Goal: Find specific page/section: Find specific page/section

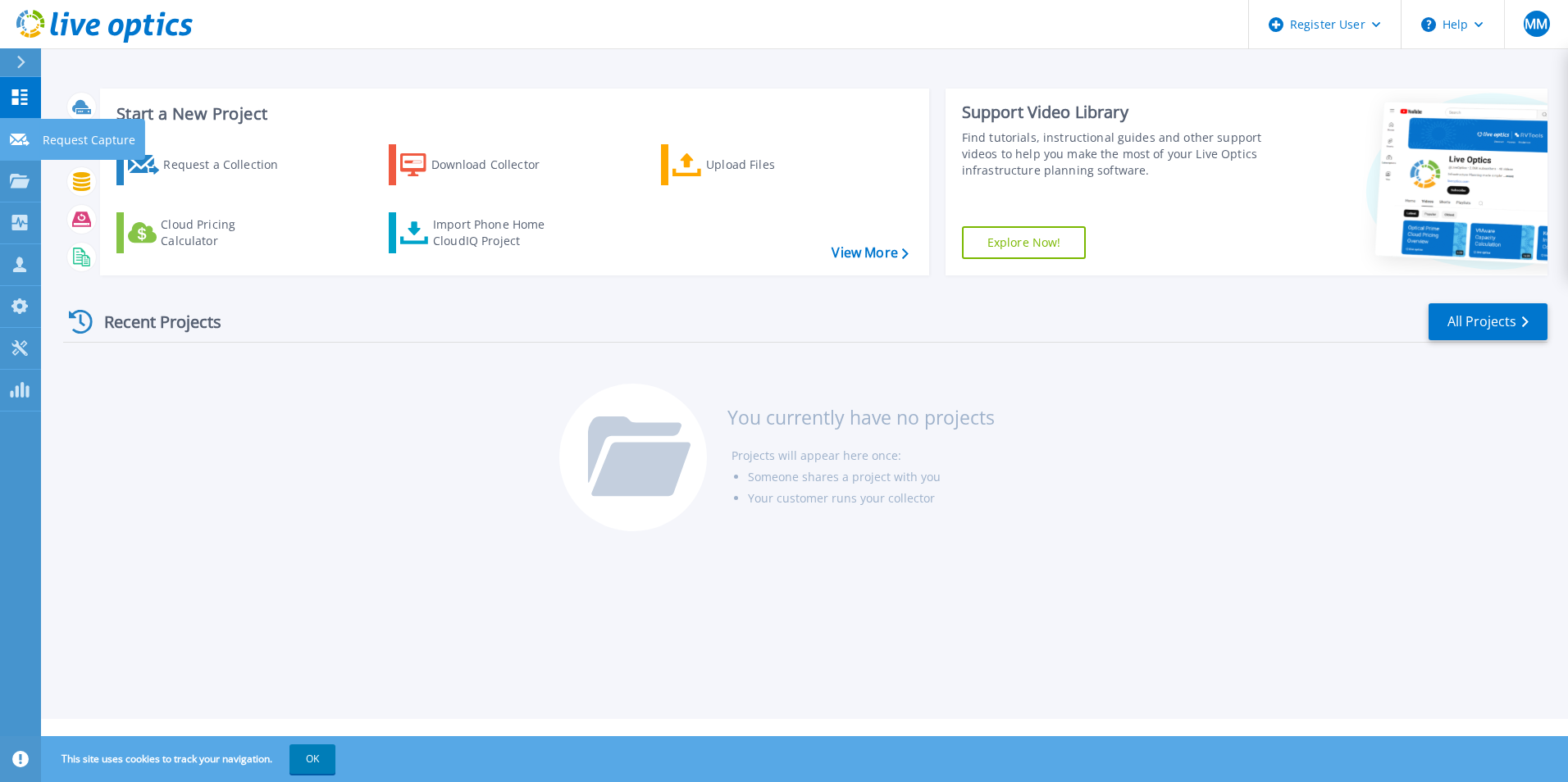
click at [7, 134] on link "Request Capture Request Capture" at bounding box center [21, 139] width 41 height 42
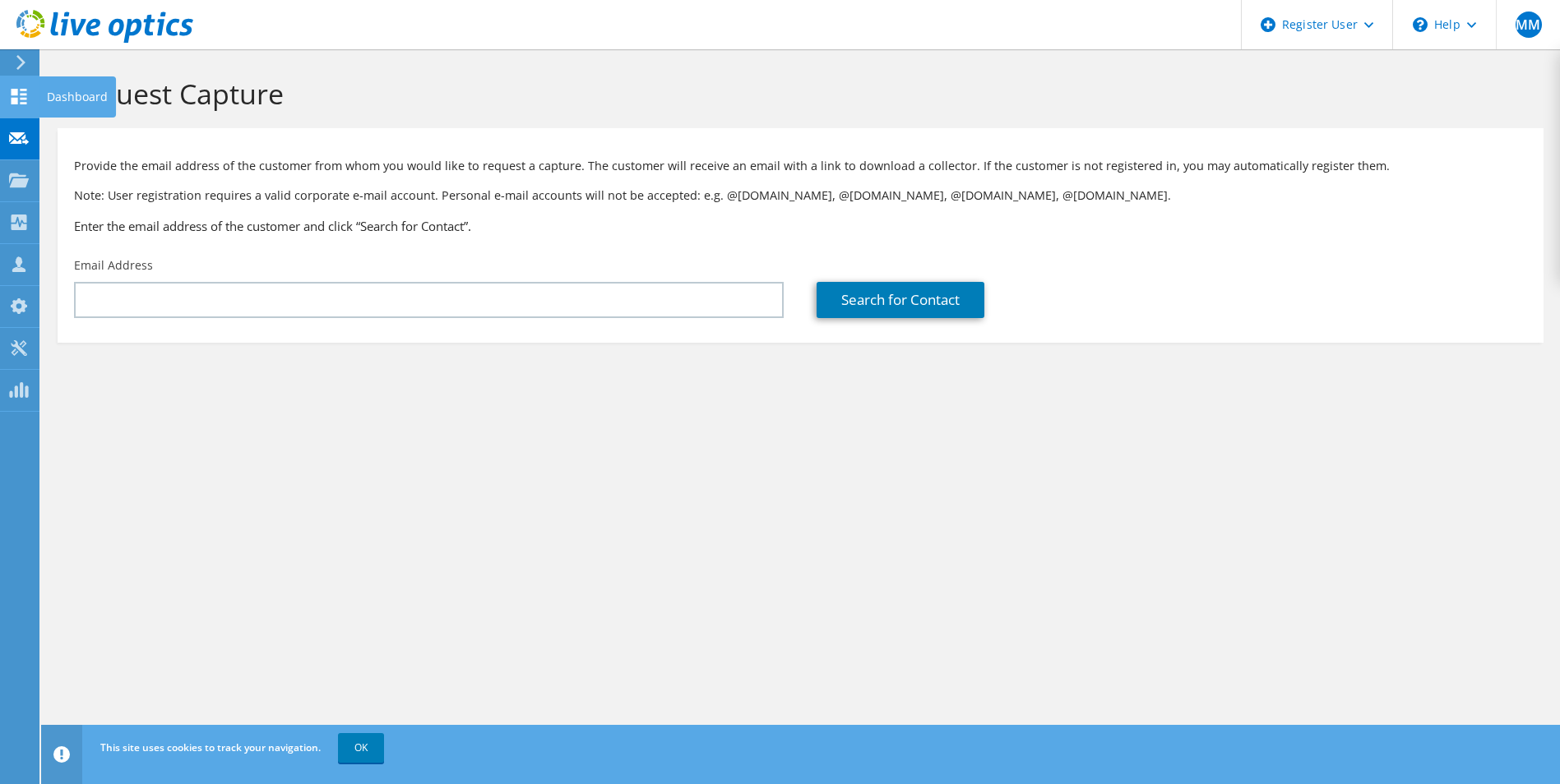
click at [13, 95] on icon at bounding box center [19, 96] width 20 height 16
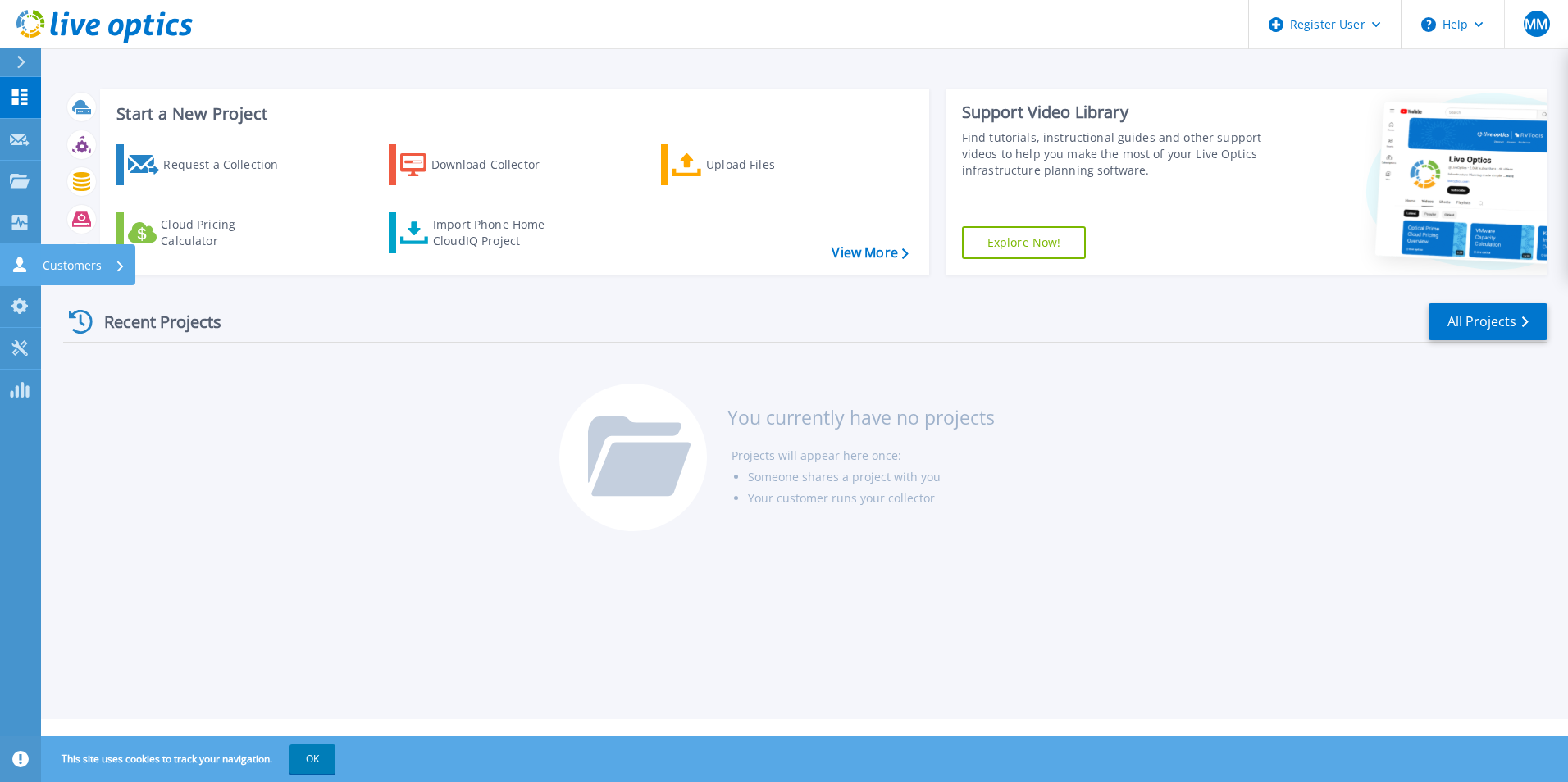
click at [13, 253] on link "Customers Customers" at bounding box center [21, 265] width 41 height 42
click at [514, 460] on div "Recent Projects All Projects You currently have no projects Projects will appea…" at bounding box center [806, 418] width 1484 height 259
click at [15, 235] on link "Collectors Collectors" at bounding box center [21, 223] width 41 height 42
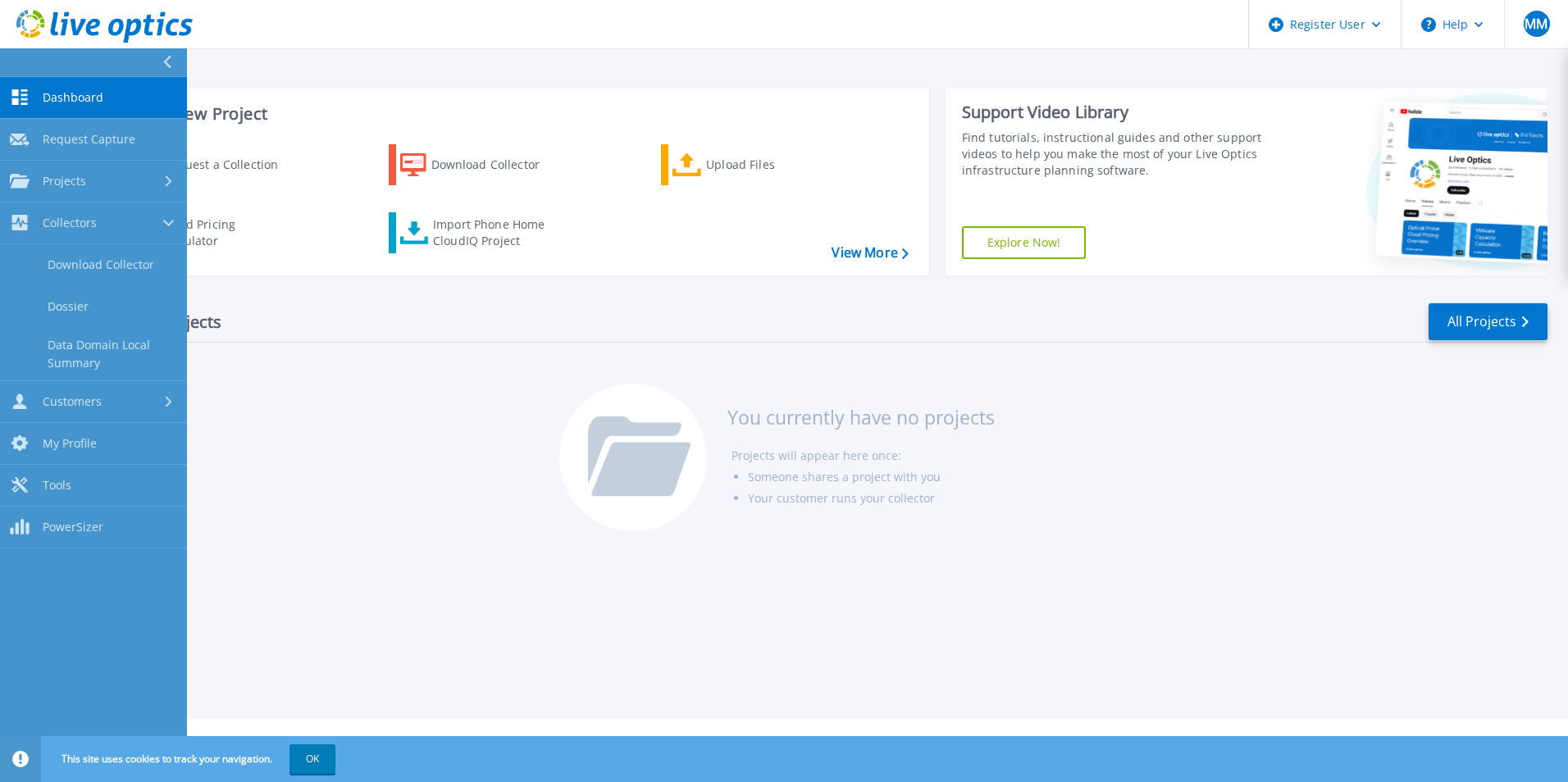
click at [600, 452] on icon at bounding box center [635, 450] width 94 height 67
